Goal: Information Seeking & Learning: Understand process/instructions

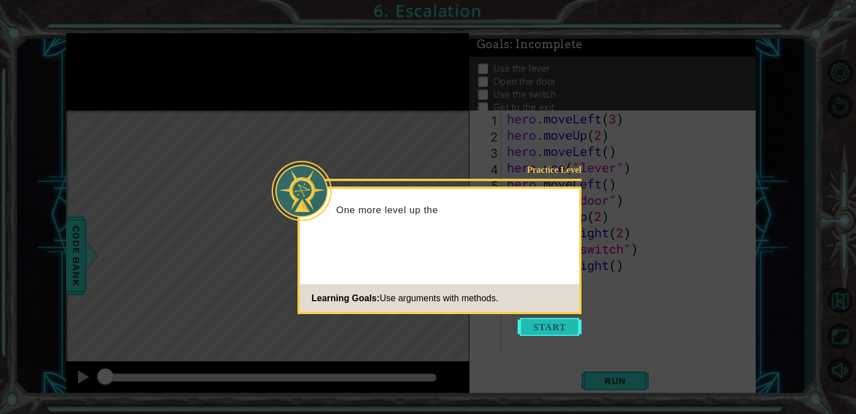
click at [541, 328] on button "Start" at bounding box center [550, 327] width 64 height 18
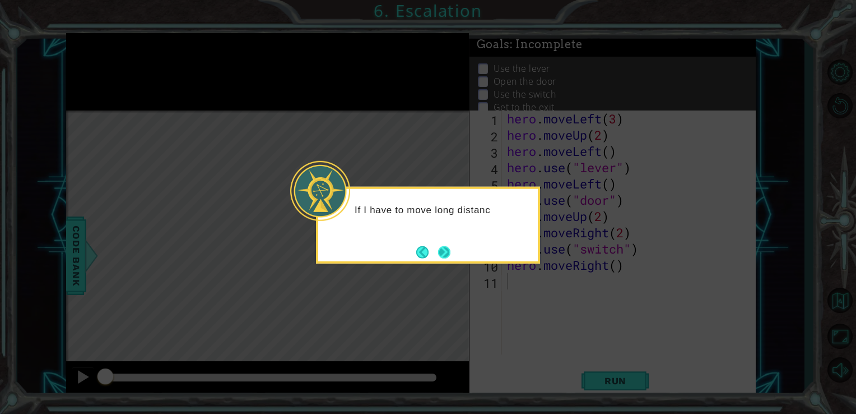
click at [449, 249] on button "Next" at bounding box center [444, 251] width 12 height 12
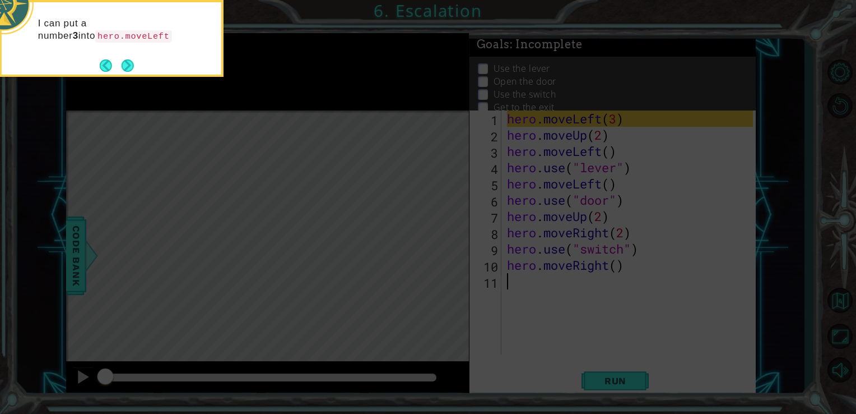
click at [138, 62] on div "I can put a number 3 into hero.moveLeft" at bounding box center [112, 35] width 220 height 57
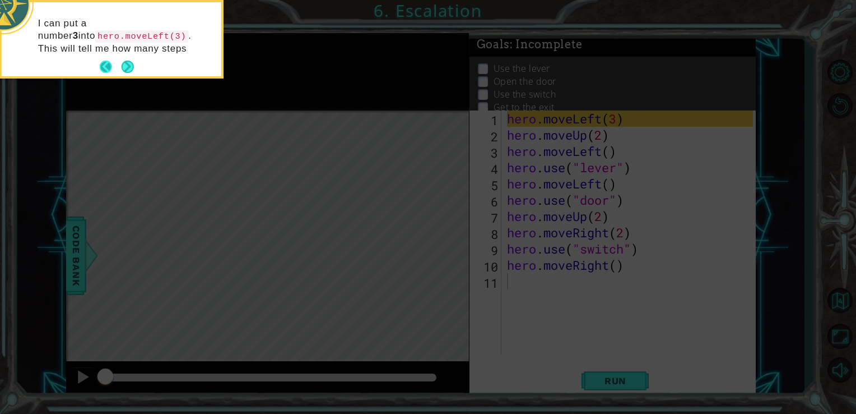
click at [119, 66] on button "Back" at bounding box center [111, 67] width 22 height 12
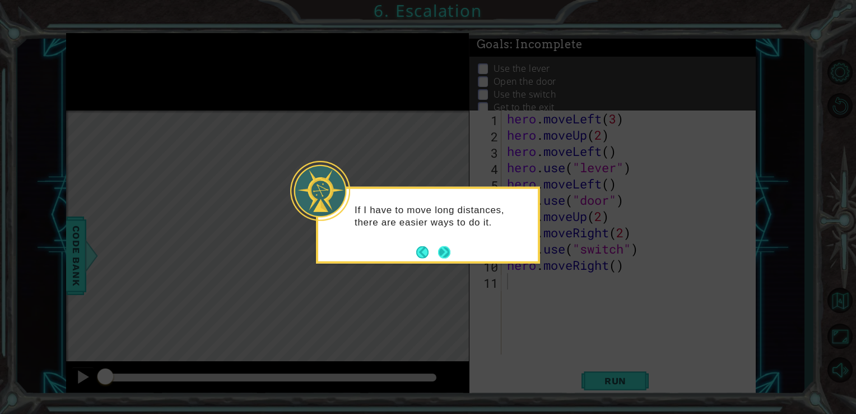
click at [444, 257] on button "Next" at bounding box center [444, 251] width 12 height 12
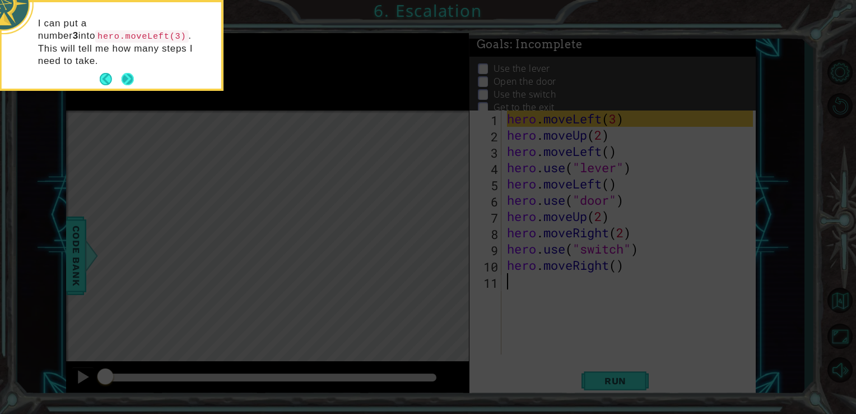
click at [126, 73] on button "Next" at bounding box center [128, 79] width 12 height 12
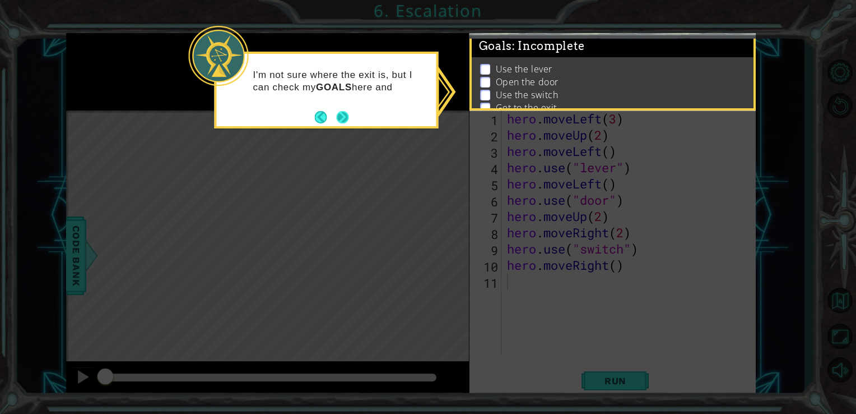
click at [346, 119] on button "Next" at bounding box center [343, 117] width 12 height 12
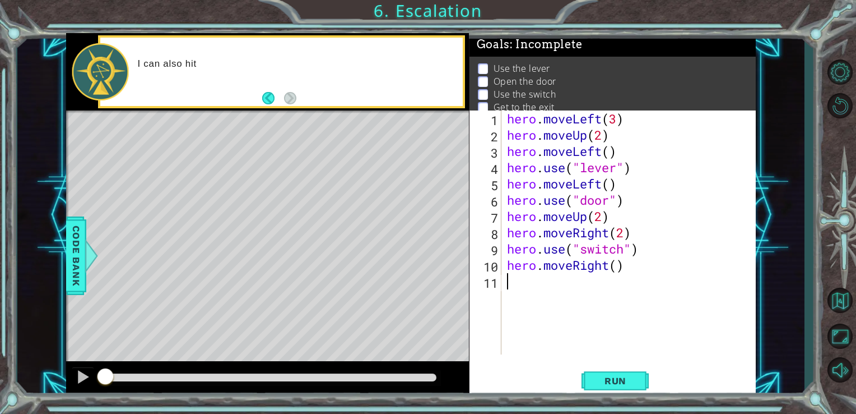
type textarea "z"
